Goal: Transaction & Acquisition: Purchase product/service

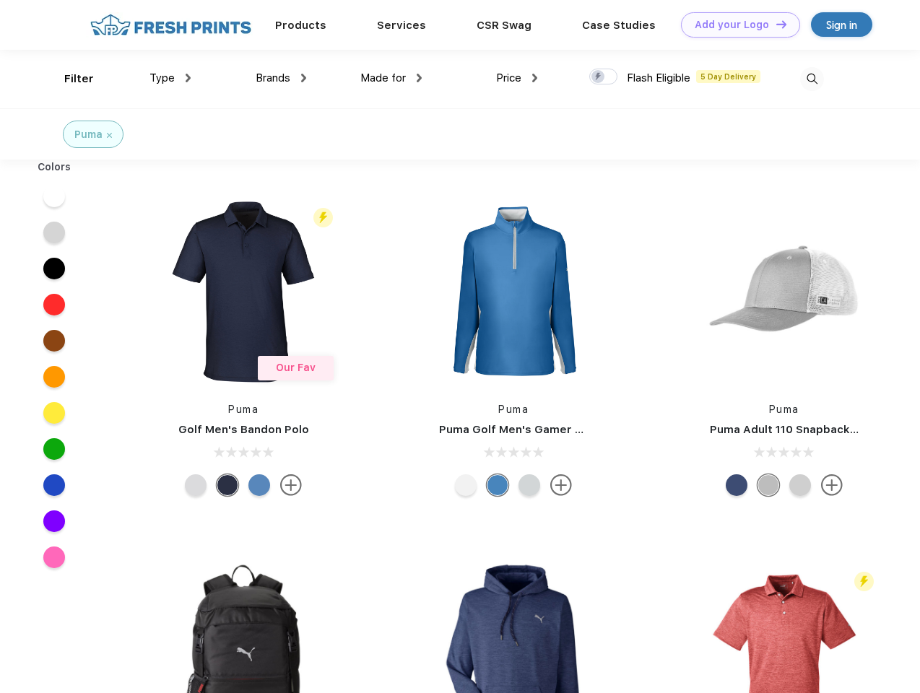
click at [735, 25] on link "Add your Logo Design Tool" at bounding box center [740, 24] width 119 height 25
click at [0, 0] on div "Design Tool" at bounding box center [0, 0] width 0 height 0
click at [775, 24] on link "Add your Logo Design Tool" at bounding box center [740, 24] width 119 height 25
click at [69, 79] on div "Filter" at bounding box center [79, 79] width 30 height 17
click at [170, 78] on span "Type" at bounding box center [161, 77] width 25 height 13
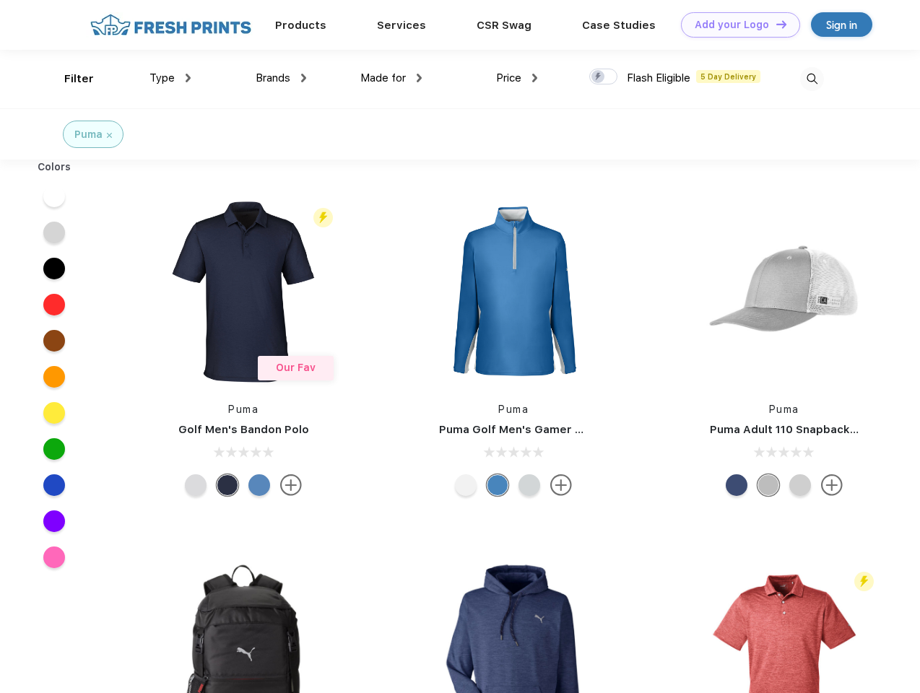
click at [281, 78] on span "Brands" at bounding box center [273, 77] width 35 height 13
click at [391, 78] on span "Made for" at bounding box center [382, 77] width 45 height 13
click at [517, 78] on span "Price" at bounding box center [508, 77] width 25 height 13
click at [603, 77] on div at bounding box center [603, 77] width 28 height 16
click at [598, 77] on input "checkbox" at bounding box center [593, 72] width 9 height 9
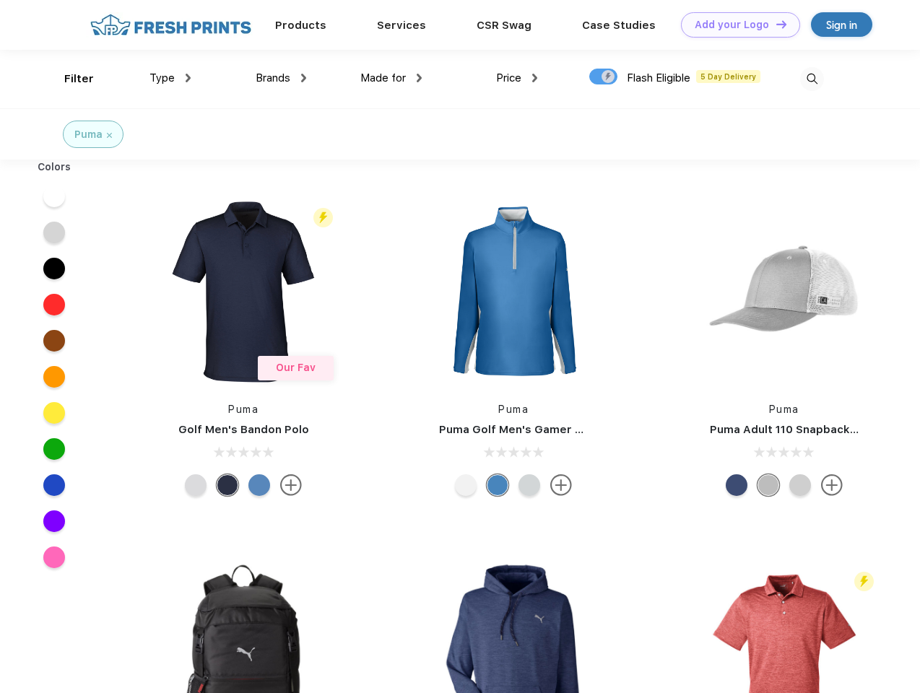
click at [811, 79] on img at bounding box center [812, 79] width 24 height 24
